Goal: Task Accomplishment & Management: Use online tool/utility

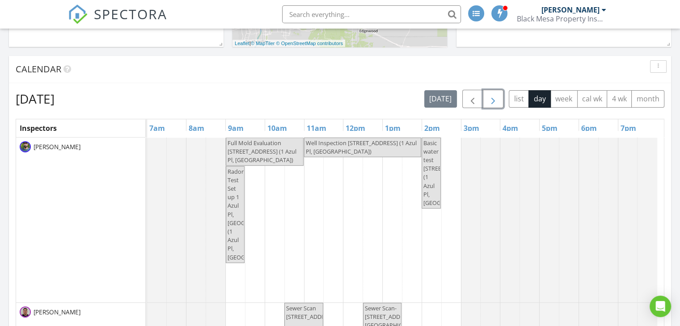
click at [495, 101] on span "button" at bounding box center [493, 99] width 11 height 11
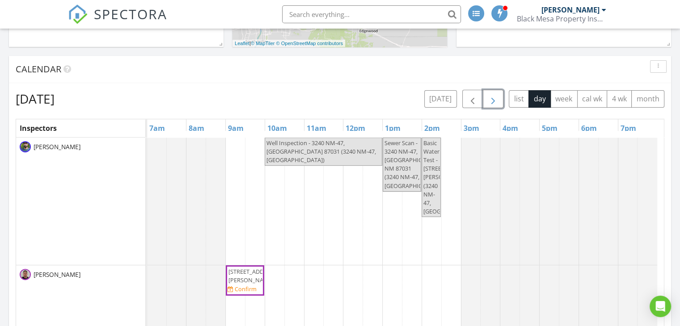
click at [495, 101] on span "button" at bounding box center [493, 99] width 11 height 11
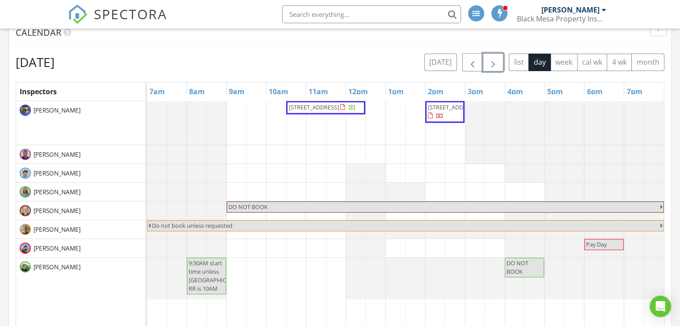
scroll to position [341, 0]
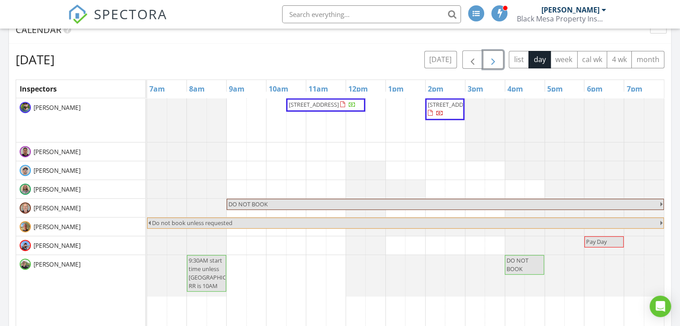
click at [496, 58] on span "button" at bounding box center [493, 60] width 11 height 11
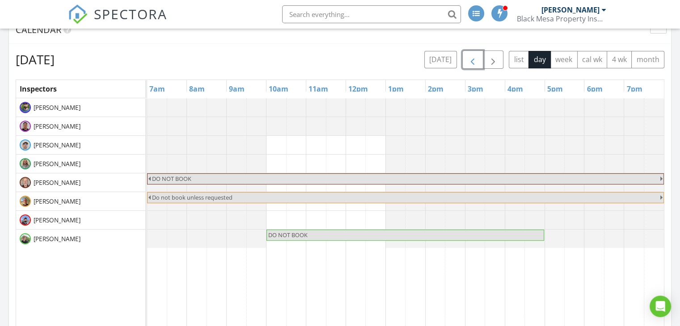
click at [470, 63] on span "button" at bounding box center [472, 60] width 11 height 11
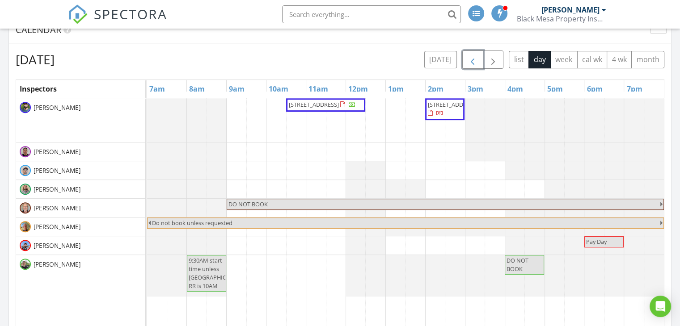
click at [473, 56] on span "button" at bounding box center [472, 60] width 11 height 11
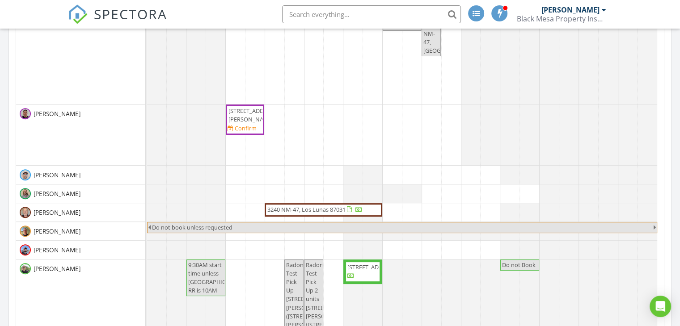
scroll to position [3, 0]
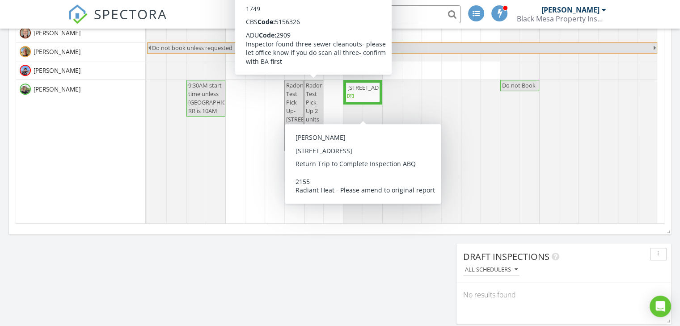
click at [362, 92] on span "[STREET_ADDRESS]" at bounding box center [372, 88] width 50 height 8
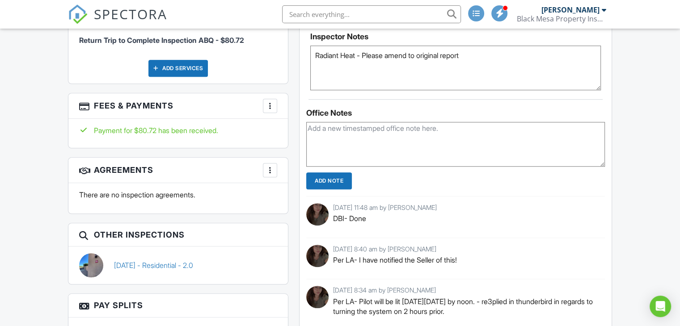
scroll to position [704, 0]
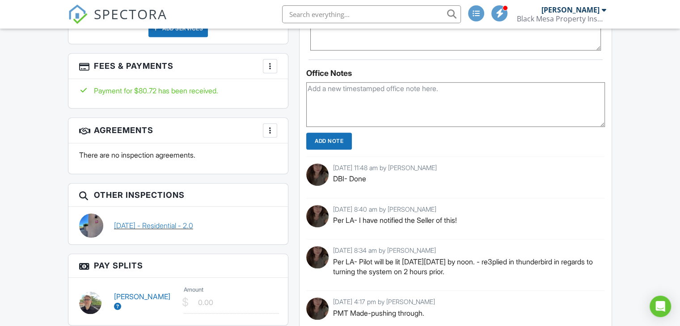
click at [180, 226] on link "08/18/2025 - Residential - 2.0" at bounding box center [153, 226] width 79 height 10
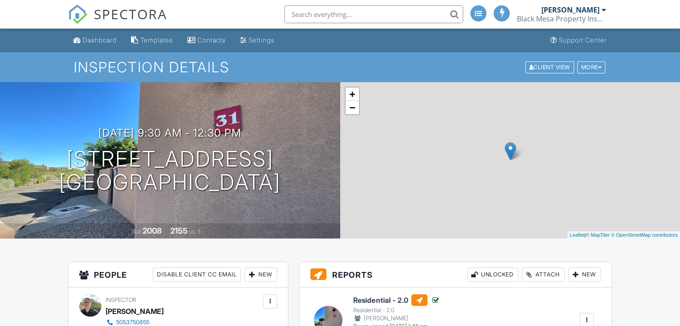
click at [585, 316] on div at bounding box center [586, 320] width 9 height 9
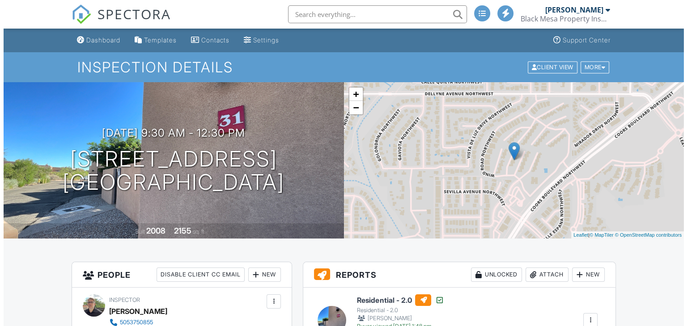
scroll to position [123, 0]
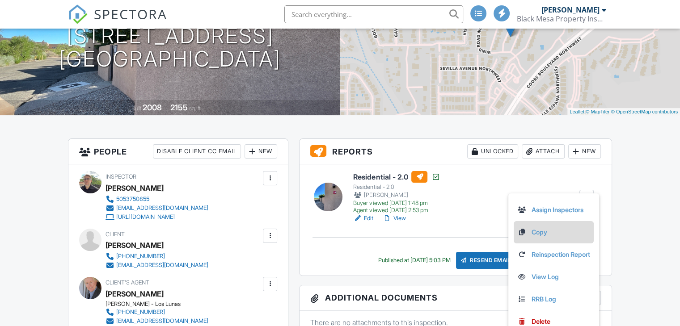
click at [539, 234] on link "Copy" at bounding box center [553, 233] width 73 height 10
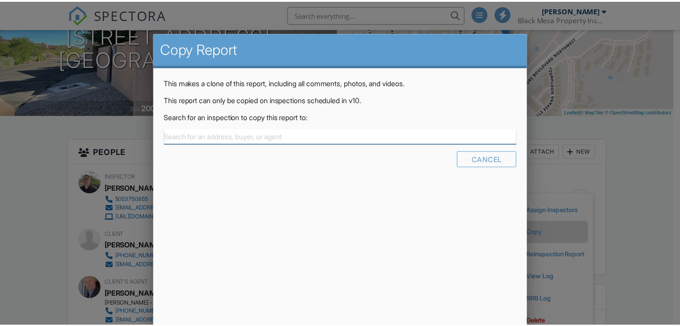
scroll to position [0, 0]
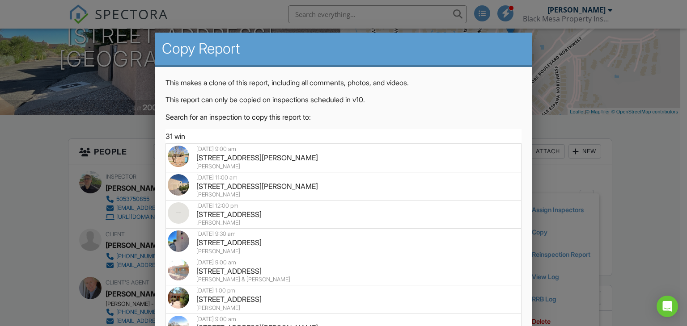
type input "31 wind"
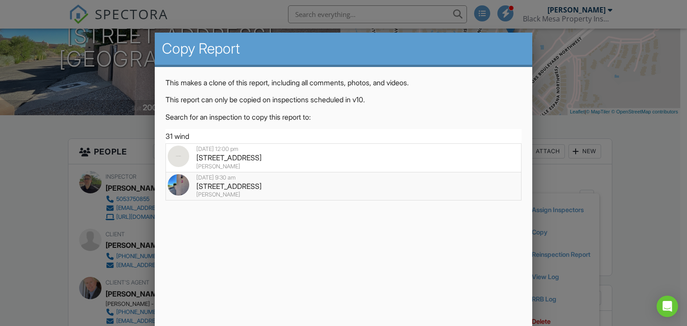
click at [228, 184] on div "[STREET_ADDRESS]" at bounding box center [344, 186] width 352 height 10
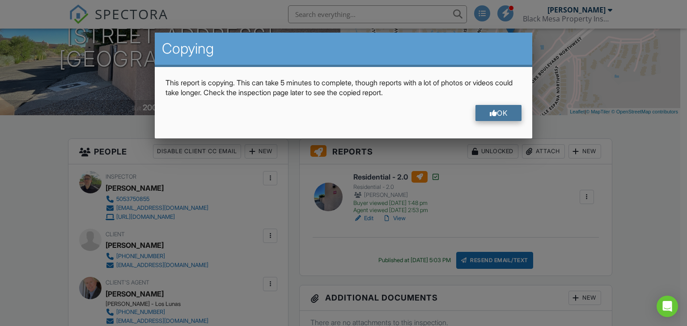
click at [486, 109] on div "OK" at bounding box center [498, 113] width 46 height 16
